Goal: Information Seeking & Learning: Learn about a topic

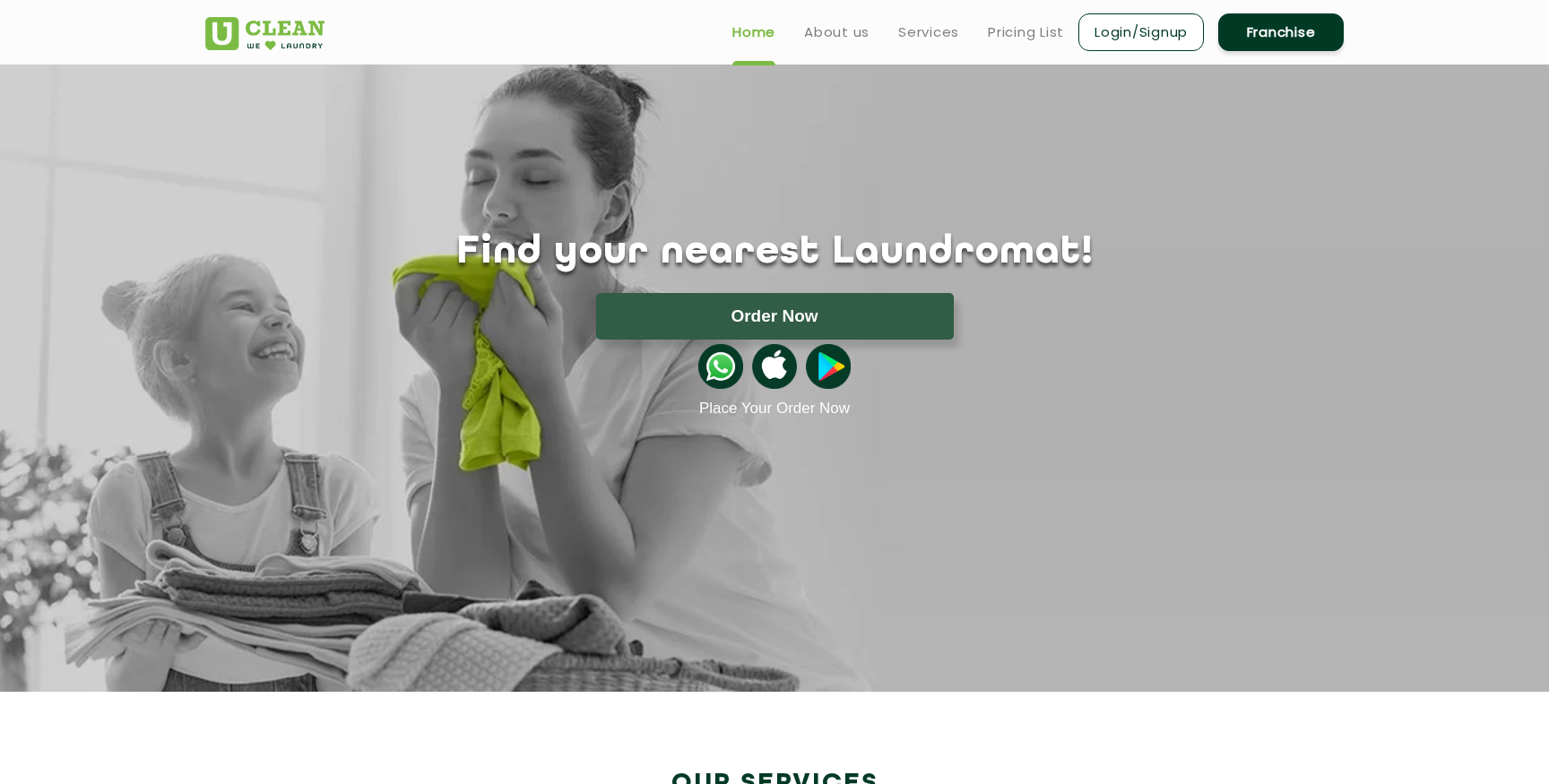
scroll to position [1, 0]
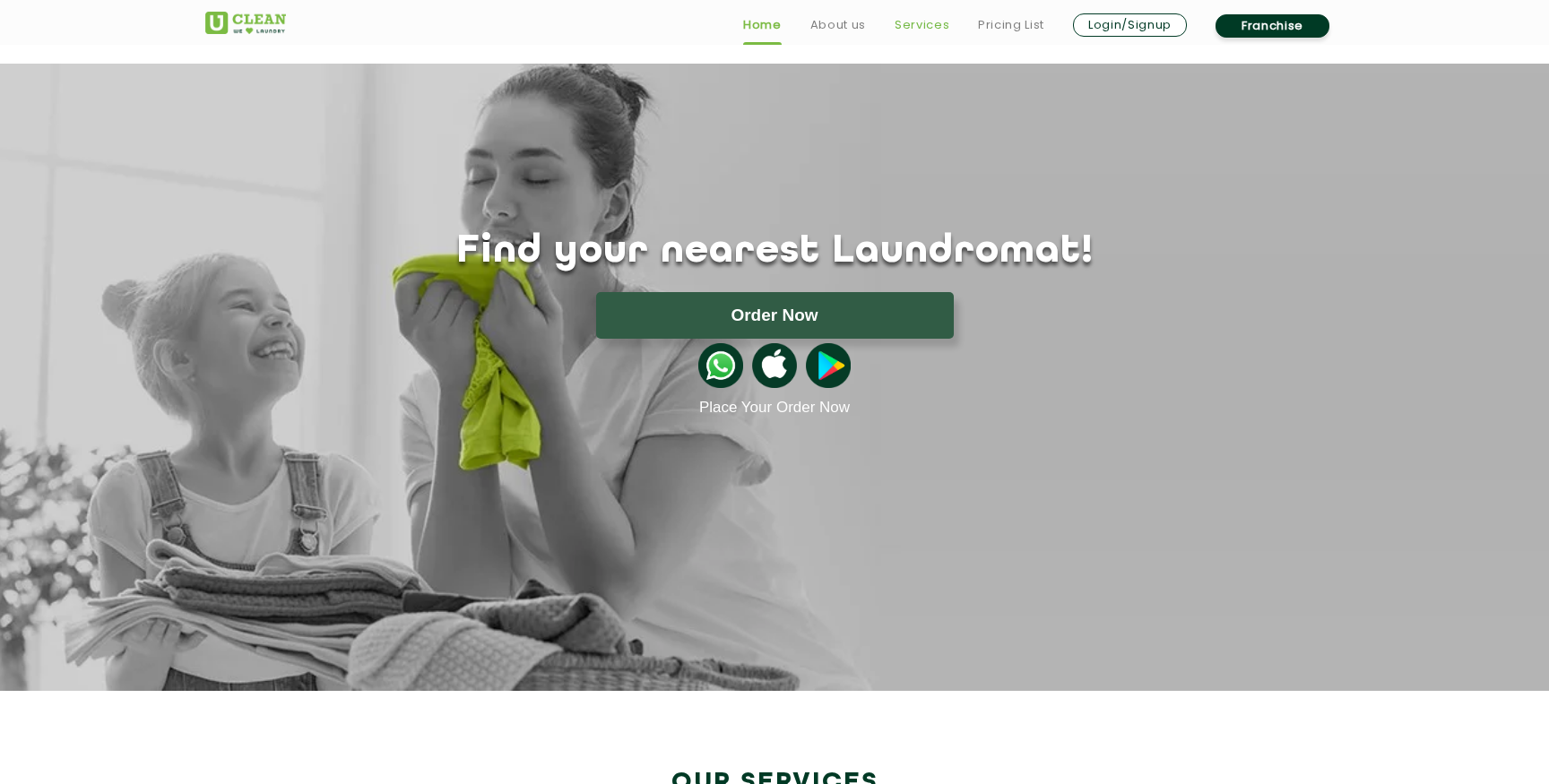
click at [906, 17] on link "Services" at bounding box center [921, 25] width 54 height 22
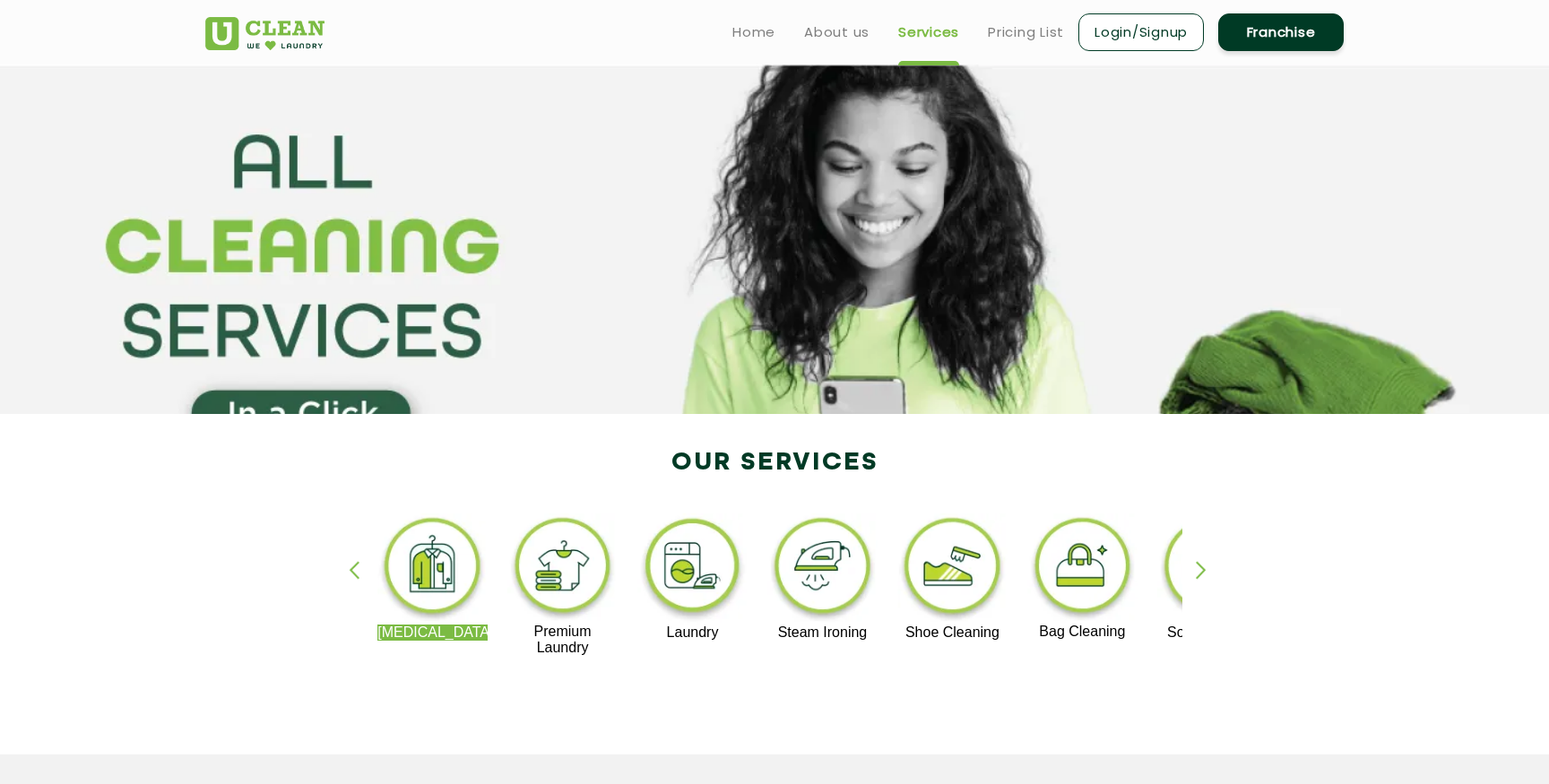
scroll to position [1, 0]
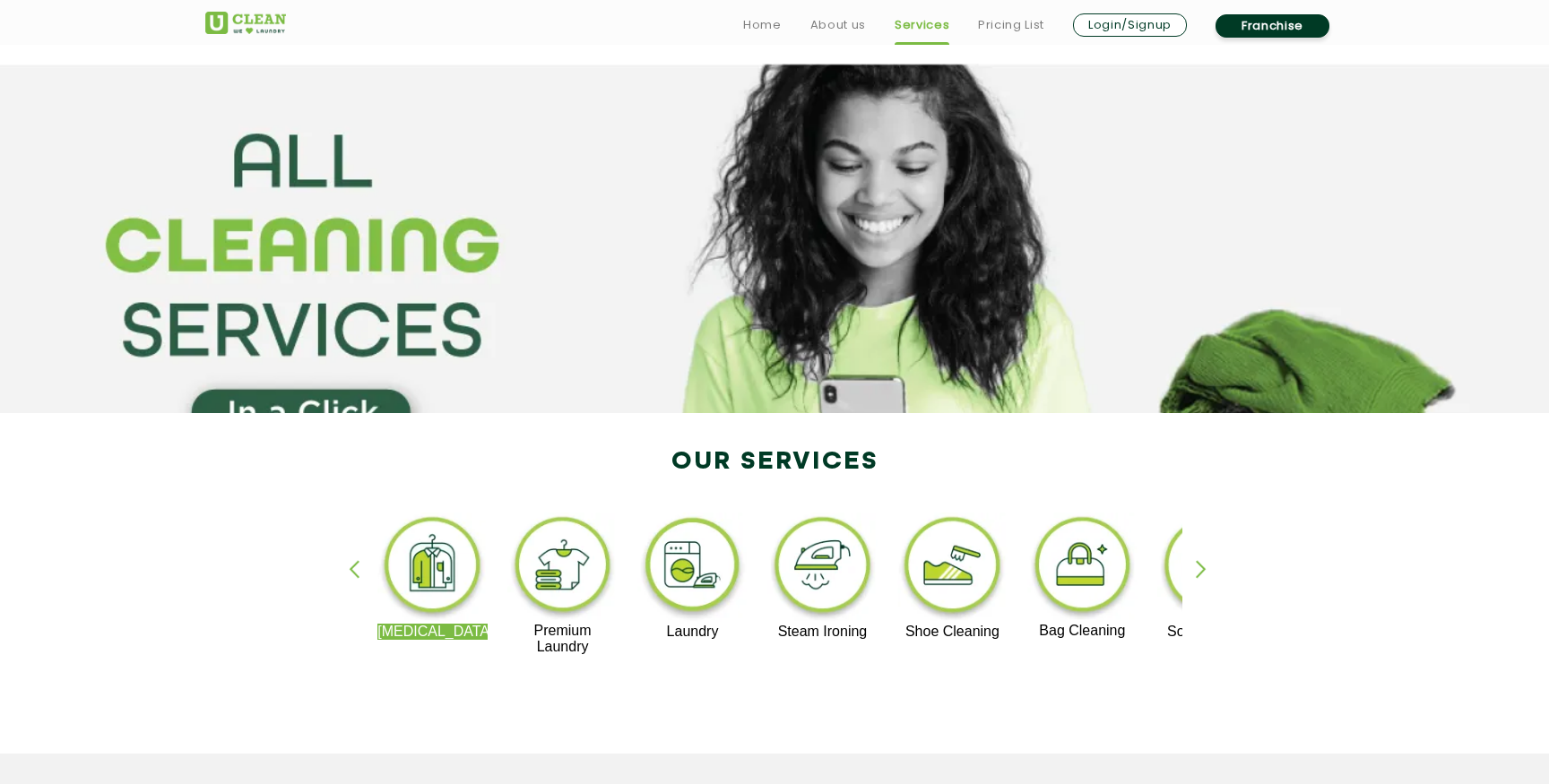
click at [962, 582] on img at bounding box center [953, 568] width 111 height 111
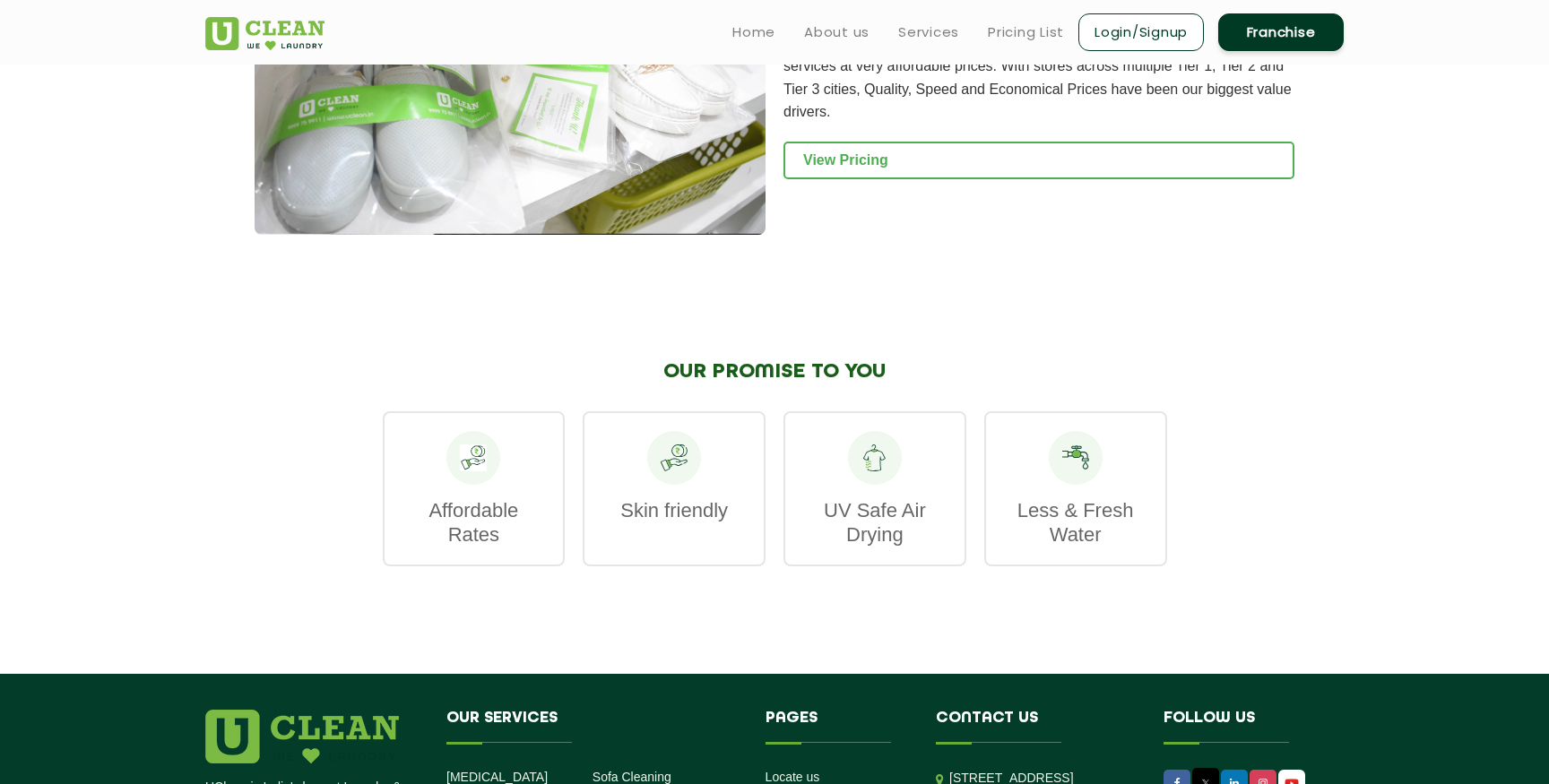
scroll to position [1741, 0]
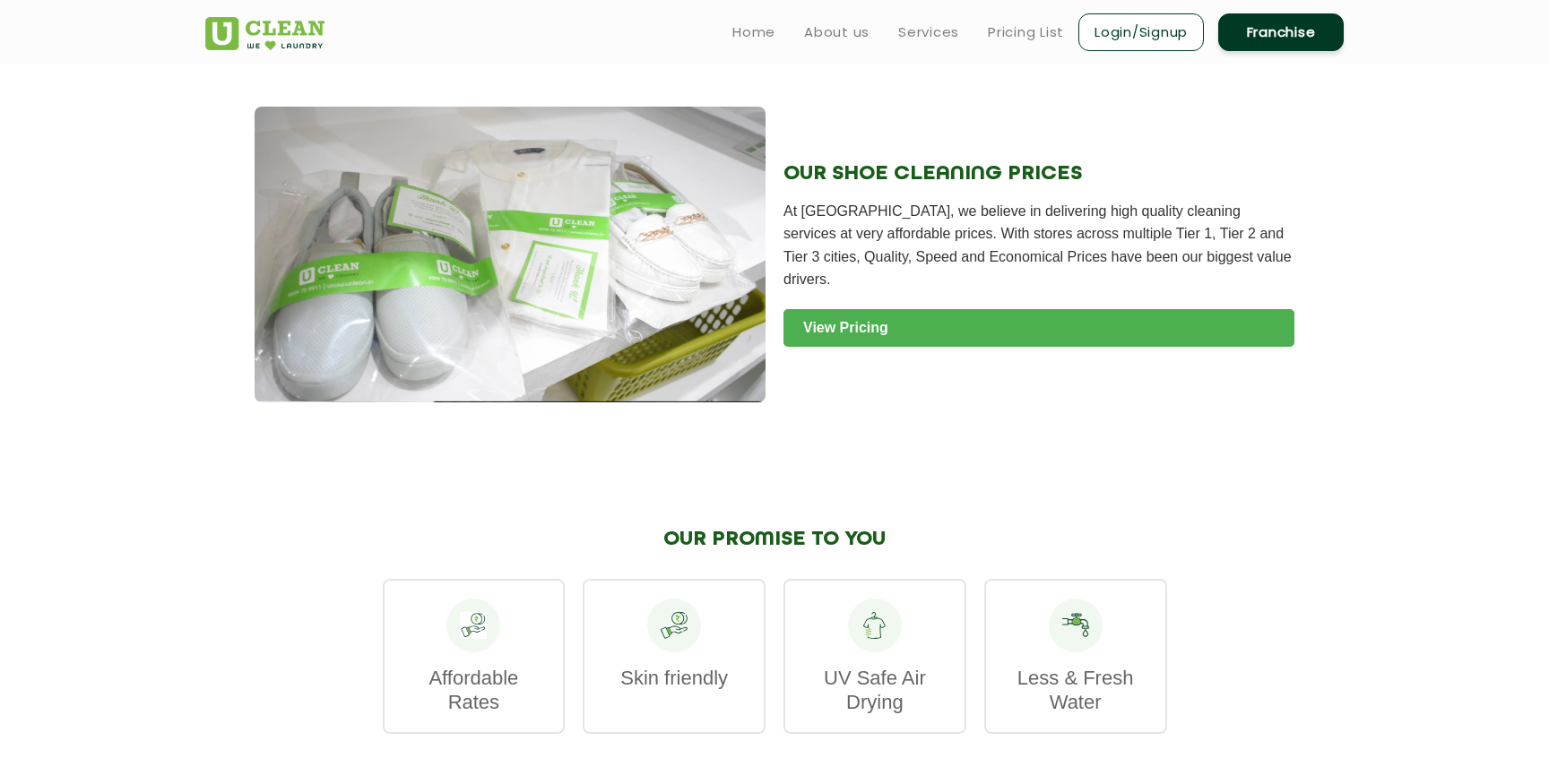
click at [907, 310] on link "View Pricing" at bounding box center [1039, 329] width 511 height 38
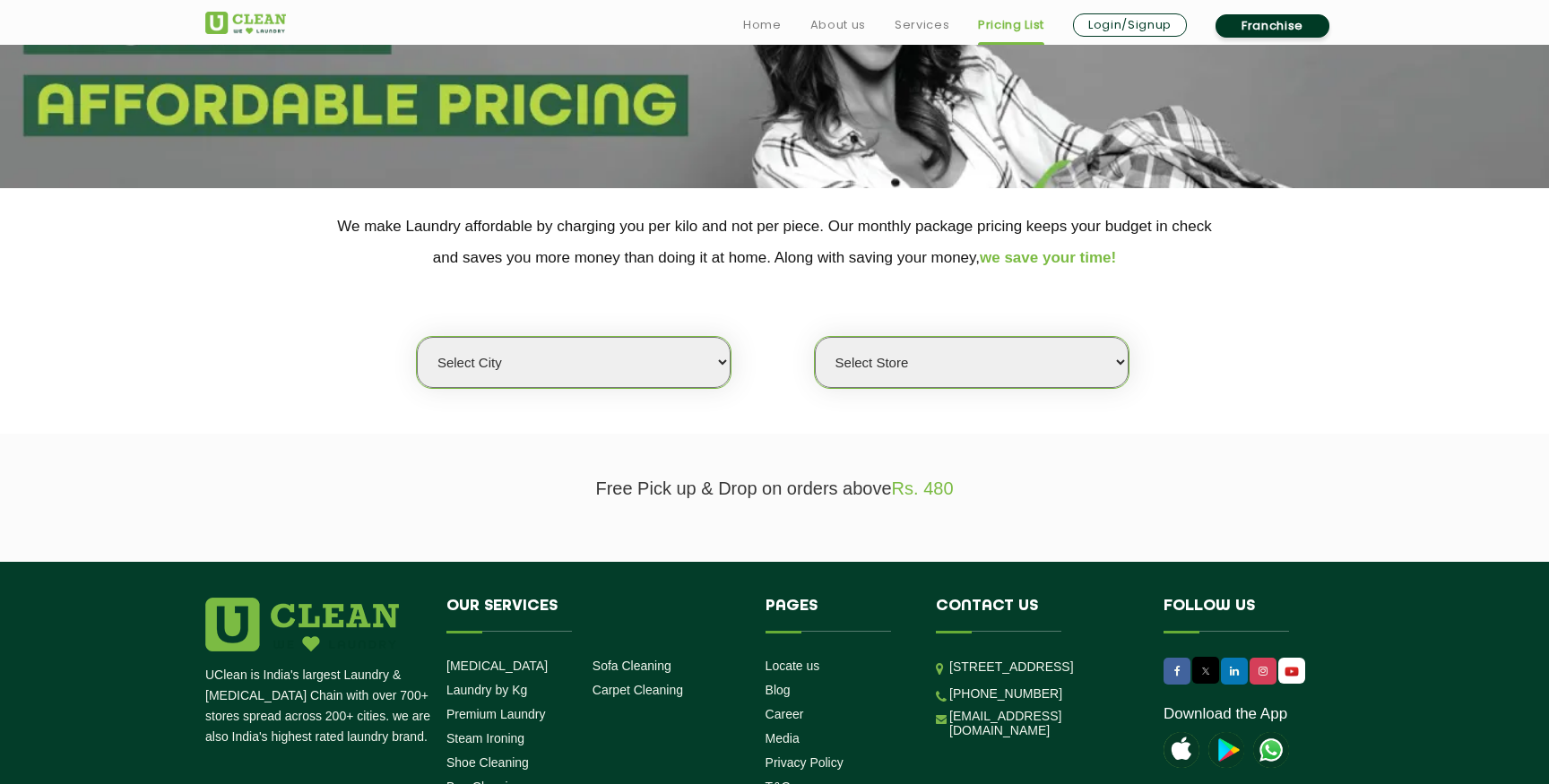
scroll to position [229, 0]
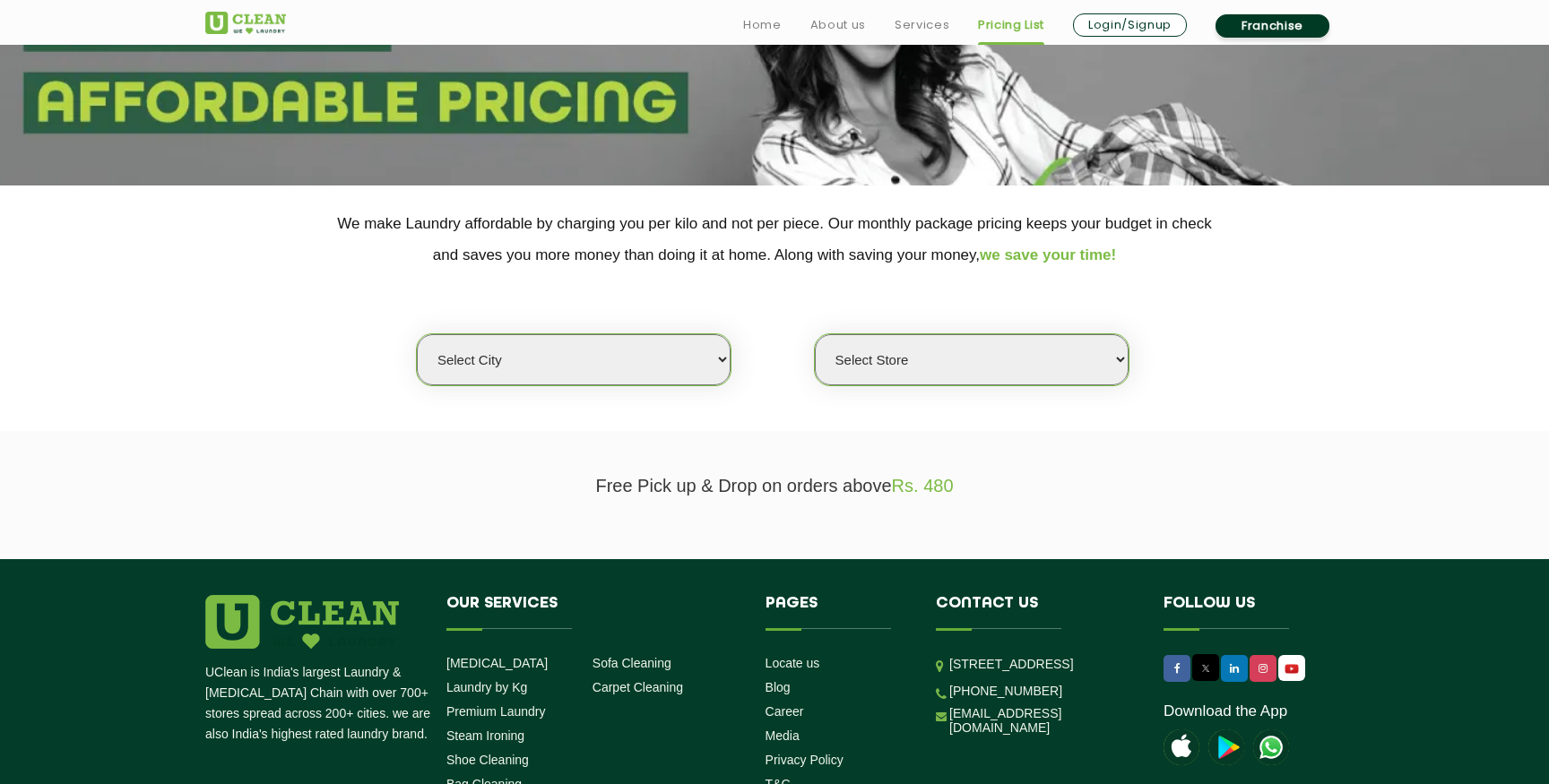
click at [601, 386] on select "Select city Aalo Abu Dhabi Agartala Agra Ahmedabad Akola Aligarh Alwar - UClean…" at bounding box center [573, 360] width 313 height 51
click at [417, 334] on select "Select city Aalo Abu Dhabi Agartala Agra Ahmedabad Akola Aligarh Alwar - UClean…" at bounding box center [573, 360] width 313 height 51
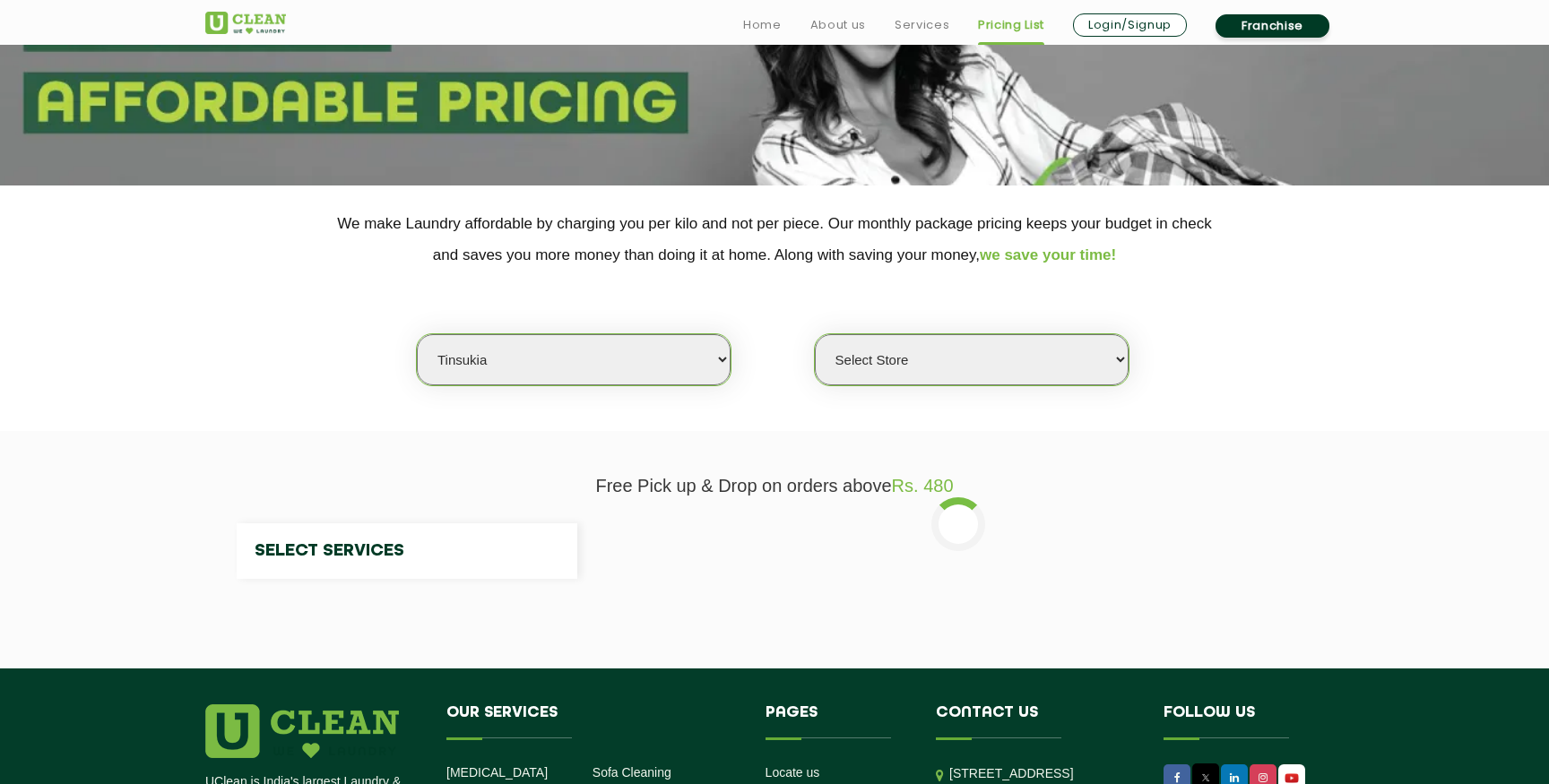
select select "124"
select select "0"
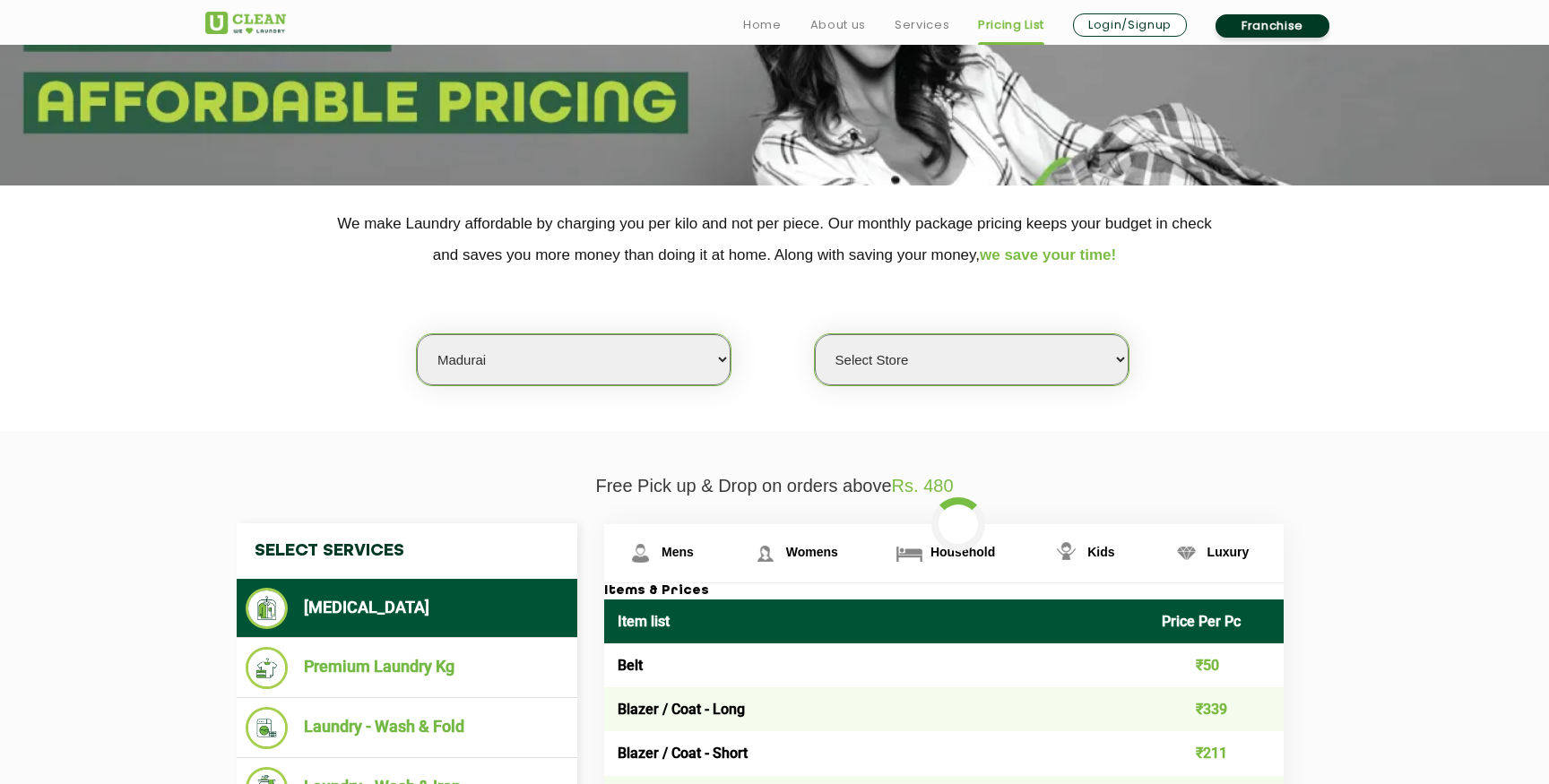
select select "16"
select select "0"
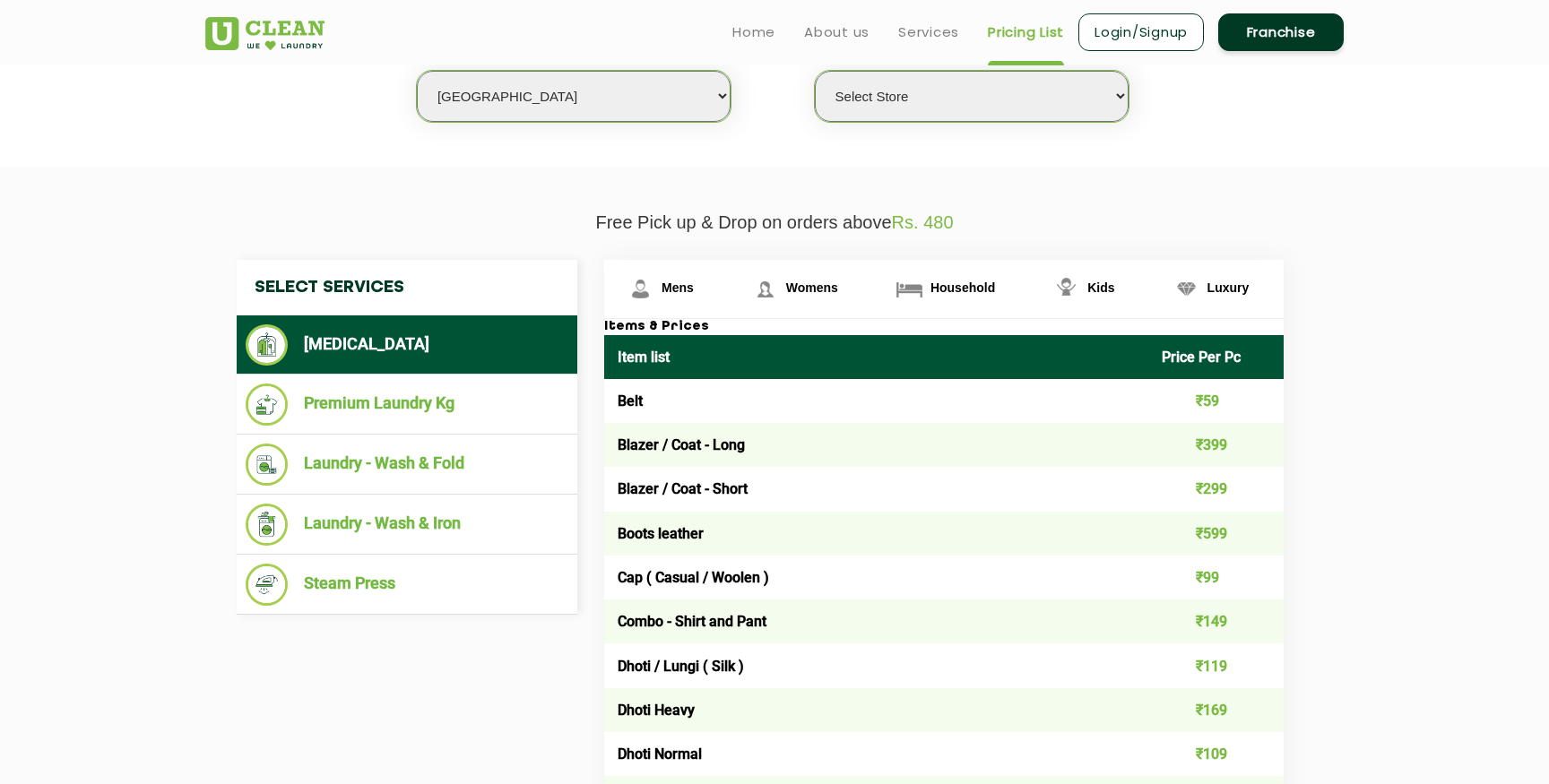
scroll to position [0, 0]
